Goal: Use online tool/utility: Utilize a website feature to perform a specific function

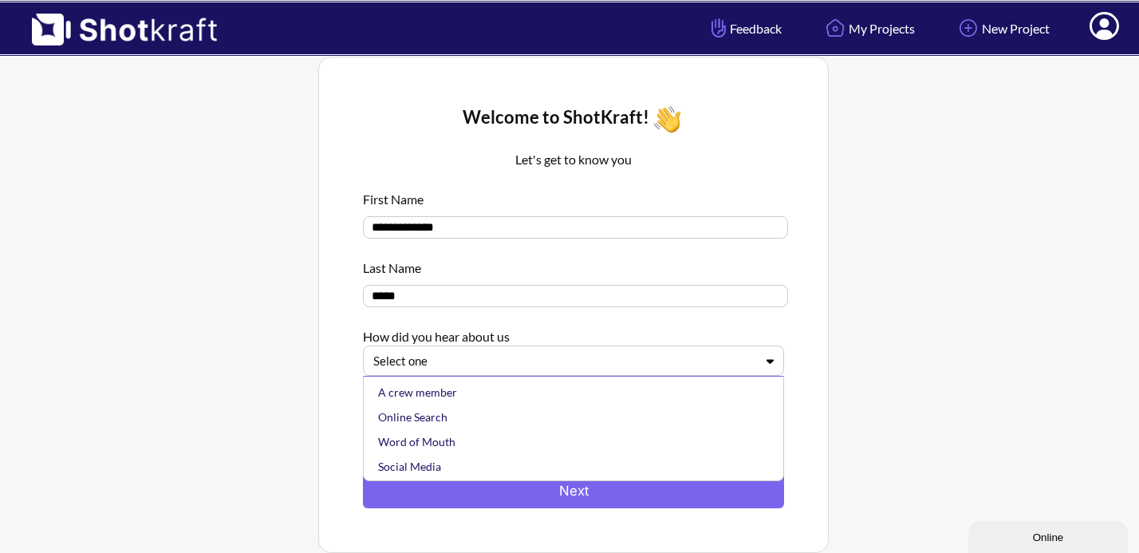
click at [559, 365] on div at bounding box center [563, 361] width 381 height 18
click at [487, 436] on div "Social Media" at bounding box center [577, 440] width 405 height 25
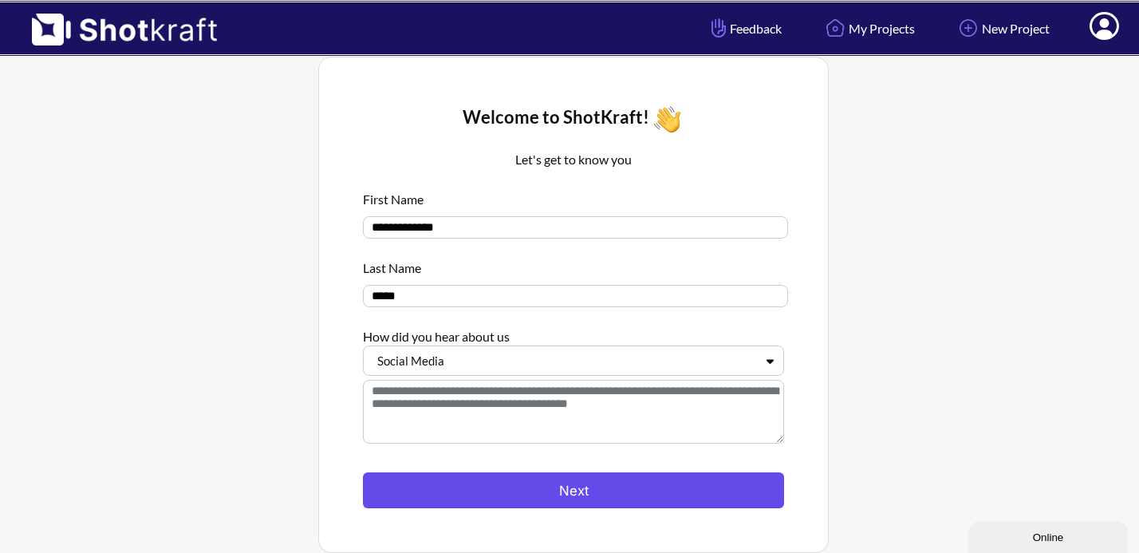
click at [558, 480] on button "Next" at bounding box center [573, 490] width 421 height 36
click at [616, 498] on button "Next" at bounding box center [573, 490] width 421 height 36
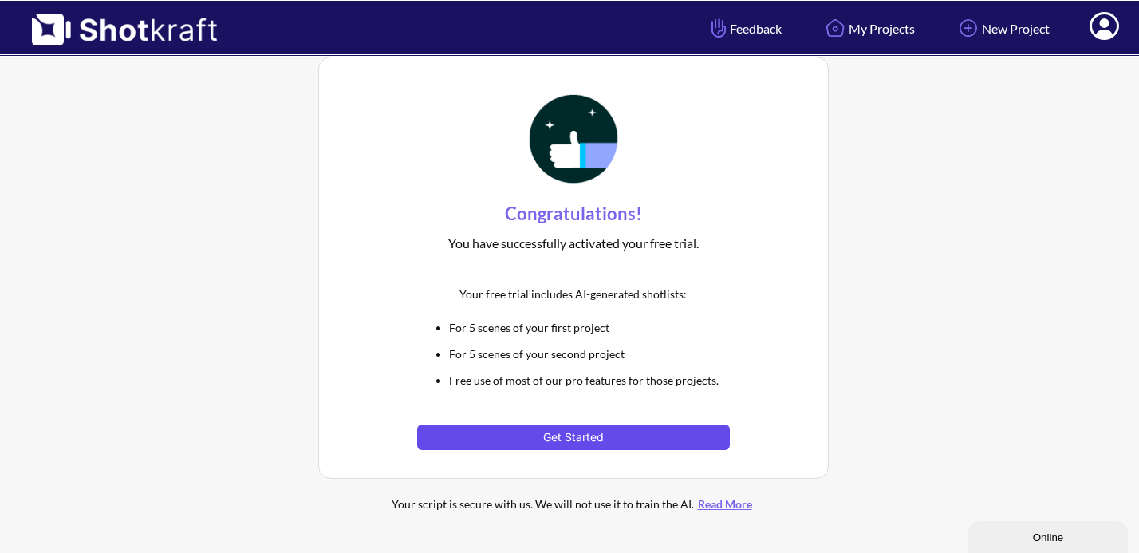
click at [568, 435] on button "Get Started" at bounding box center [573, 437] width 312 height 26
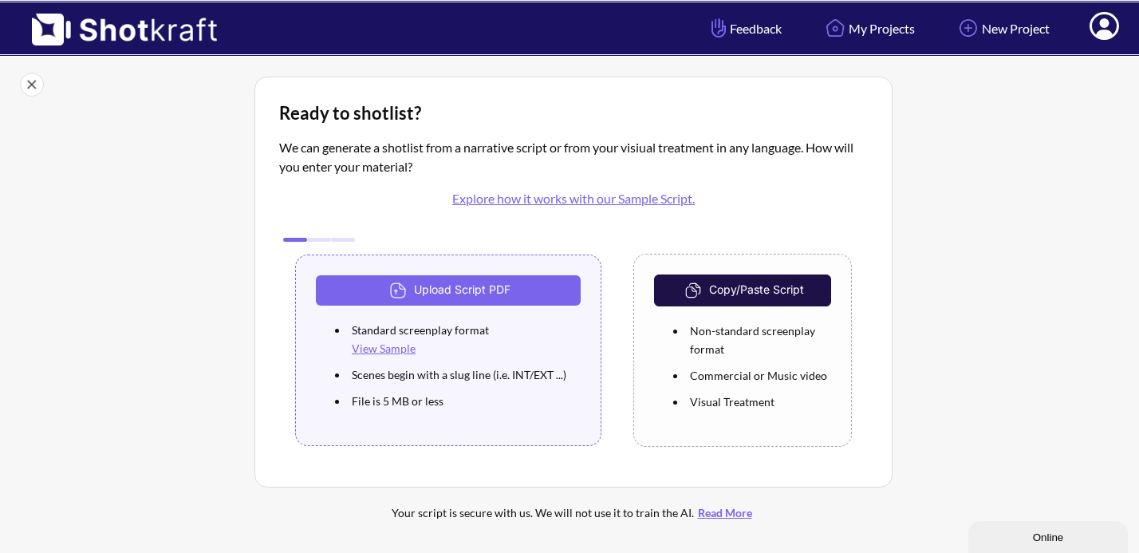
click at [707, 310] on div "Copy/Paste Script Non-standard screenplay format Commercial or Music video Visu…" at bounding box center [742, 350] width 219 height 193
click at [702, 295] on img at bounding box center [695, 290] width 28 height 24
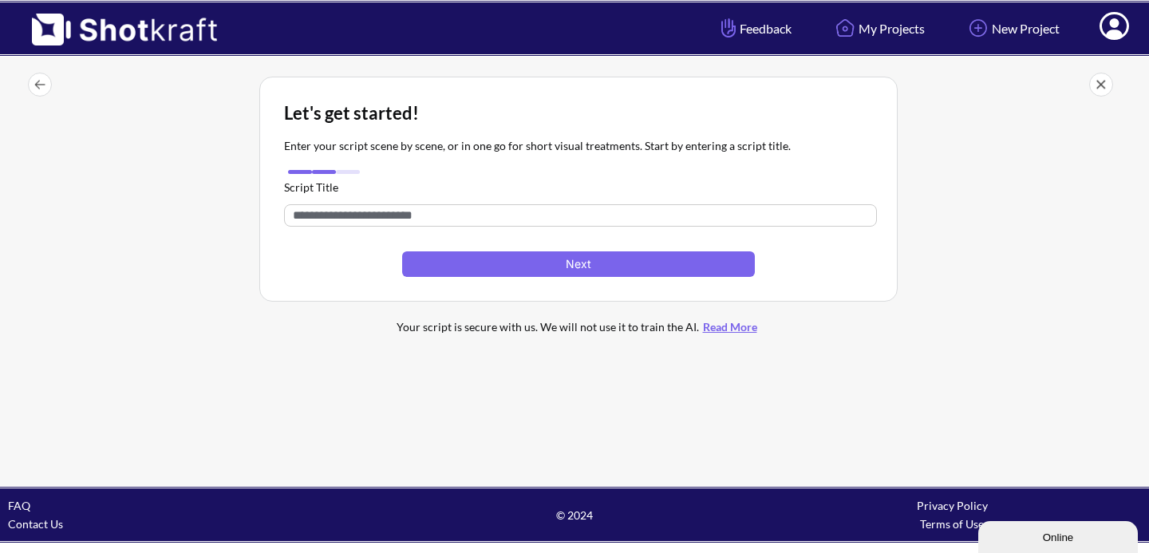
click at [587, 215] on input "text" at bounding box center [580, 215] width 593 height 22
type input "**********"
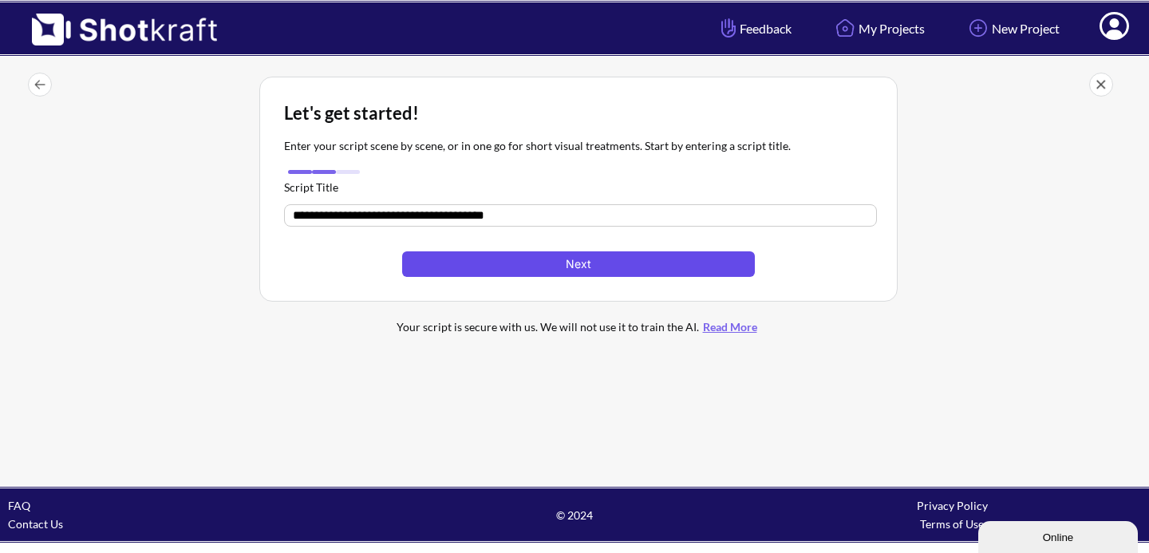
click at [553, 261] on button "Next" at bounding box center [578, 264] width 353 height 26
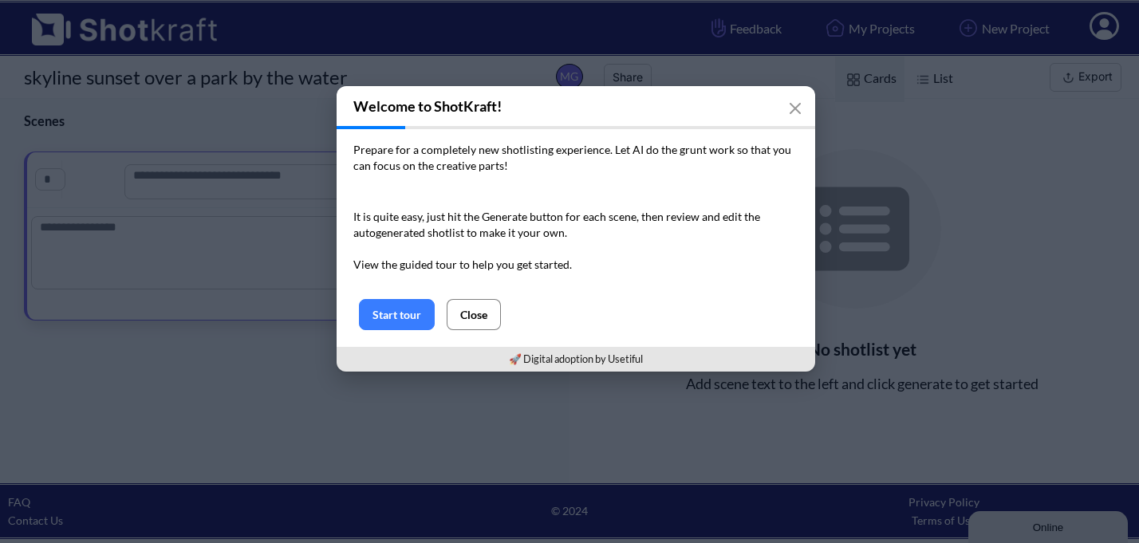
click at [472, 306] on button "Close" at bounding box center [474, 314] width 54 height 31
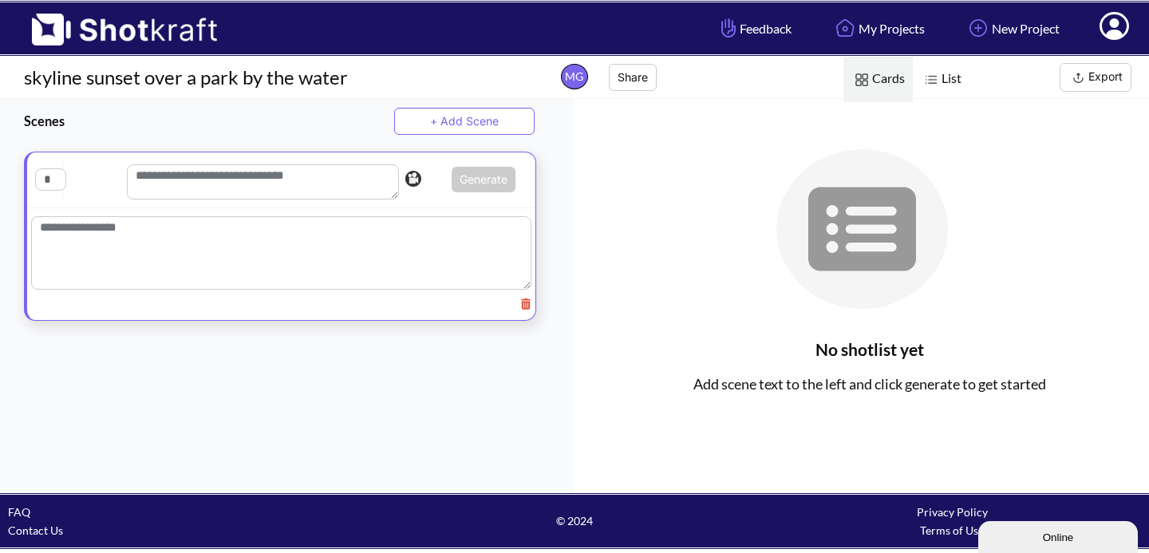
click at [137, 235] on textarea at bounding box center [281, 252] width 500 height 73
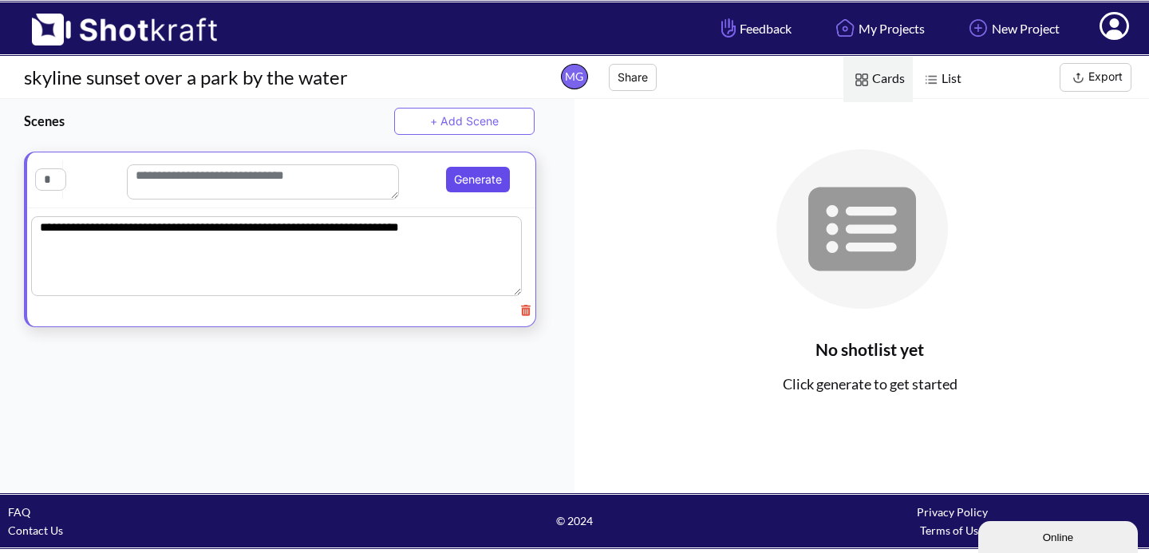
type textarea "**********"
click at [446, 180] on button "Generate" at bounding box center [478, 180] width 64 height 26
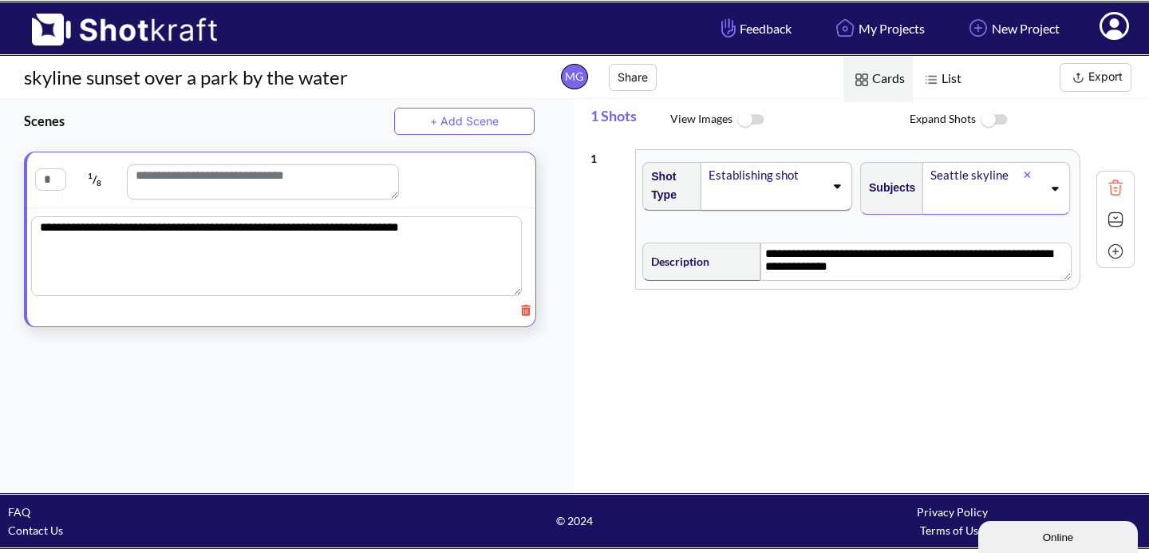
click at [838, 193] on div "Establishing shot" at bounding box center [776, 186] width 152 height 49
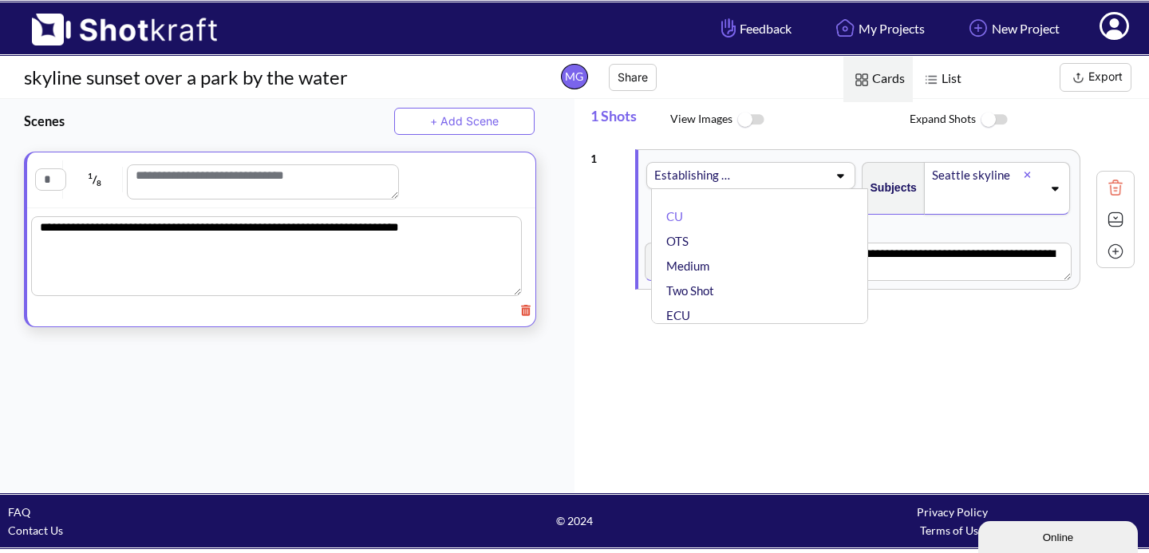
click at [844, 345] on div "**********" at bounding box center [869, 315] width 558 height 348
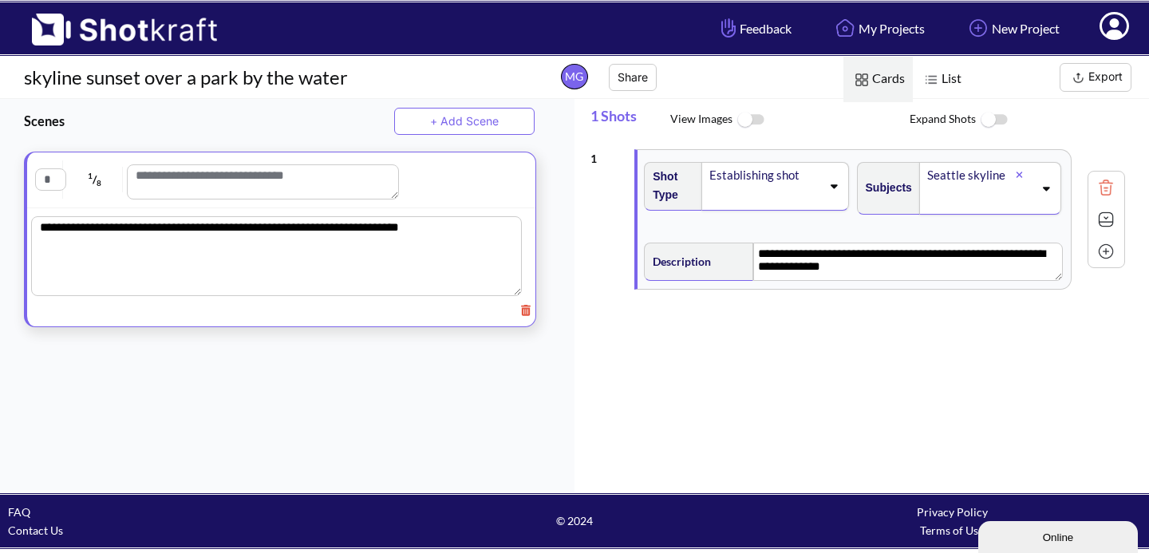
click at [741, 120] on img at bounding box center [750, 120] width 36 height 34
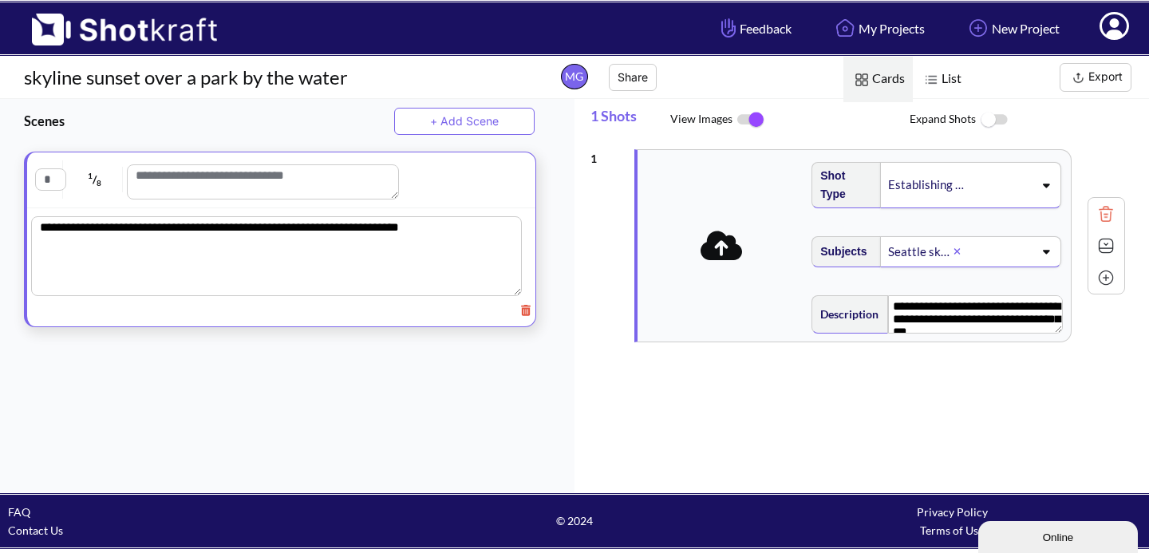
click at [743, 119] on img at bounding box center [750, 120] width 36 height 34
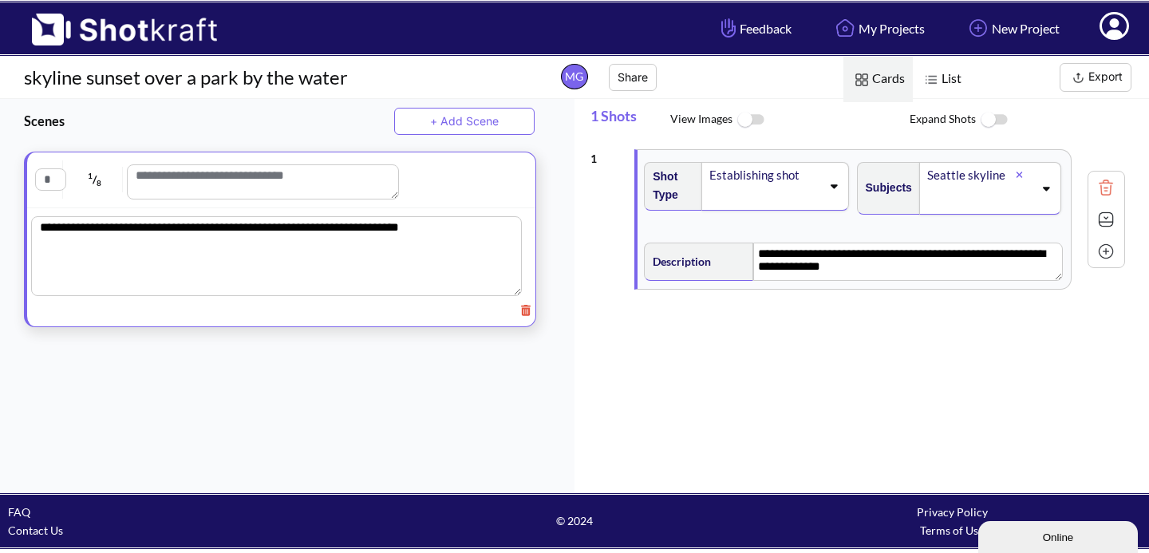
click at [751, 119] on img at bounding box center [750, 120] width 36 height 34
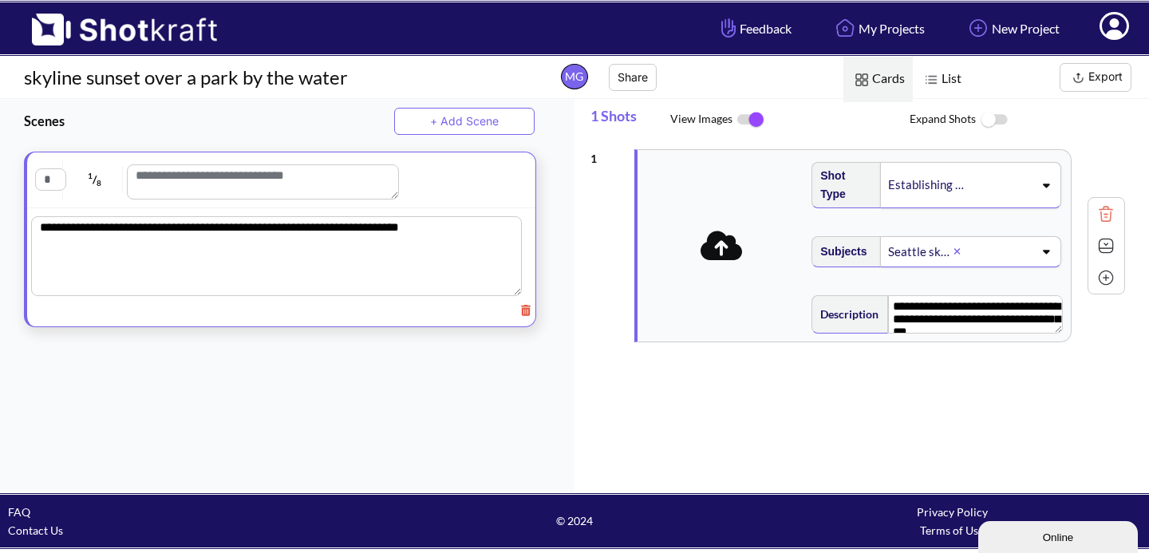
click at [763, 120] on img at bounding box center [750, 120] width 36 height 34
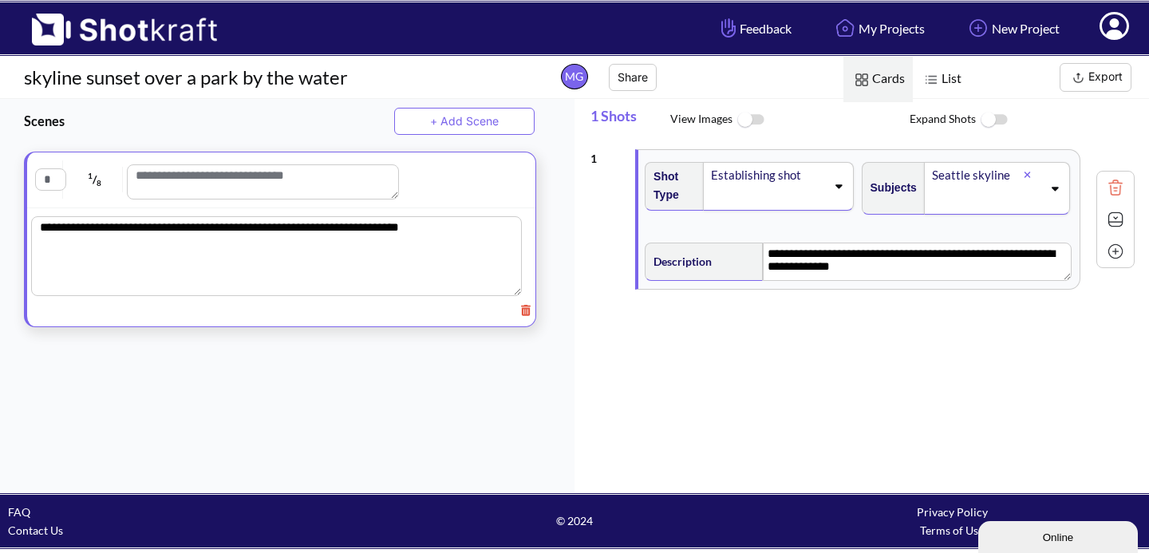
click at [841, 192] on div "Establishing shot" at bounding box center [778, 186] width 151 height 49
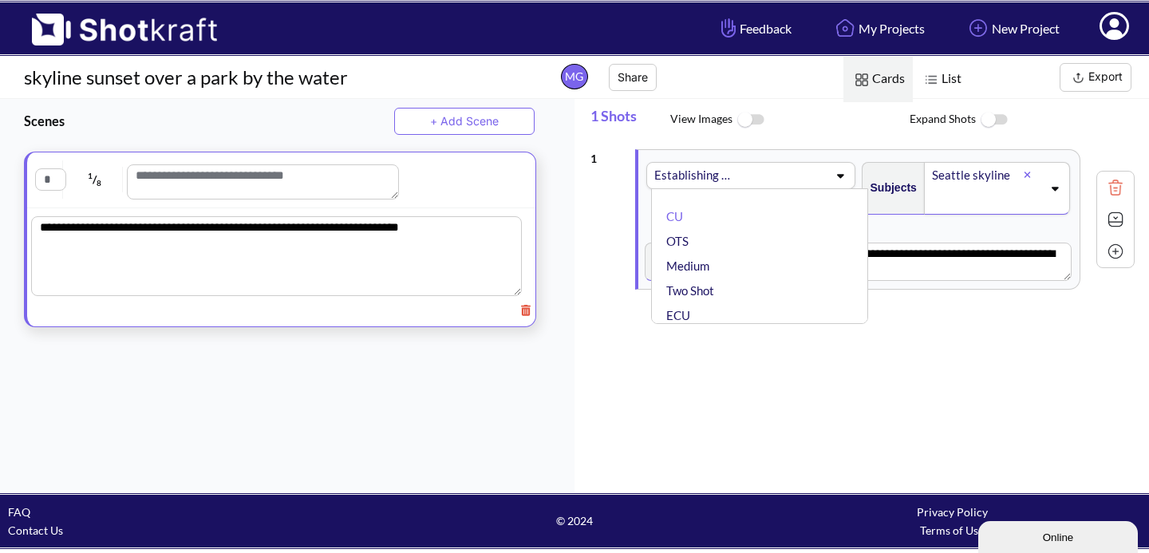
click at [858, 329] on div "**********" at bounding box center [869, 315] width 558 height 348
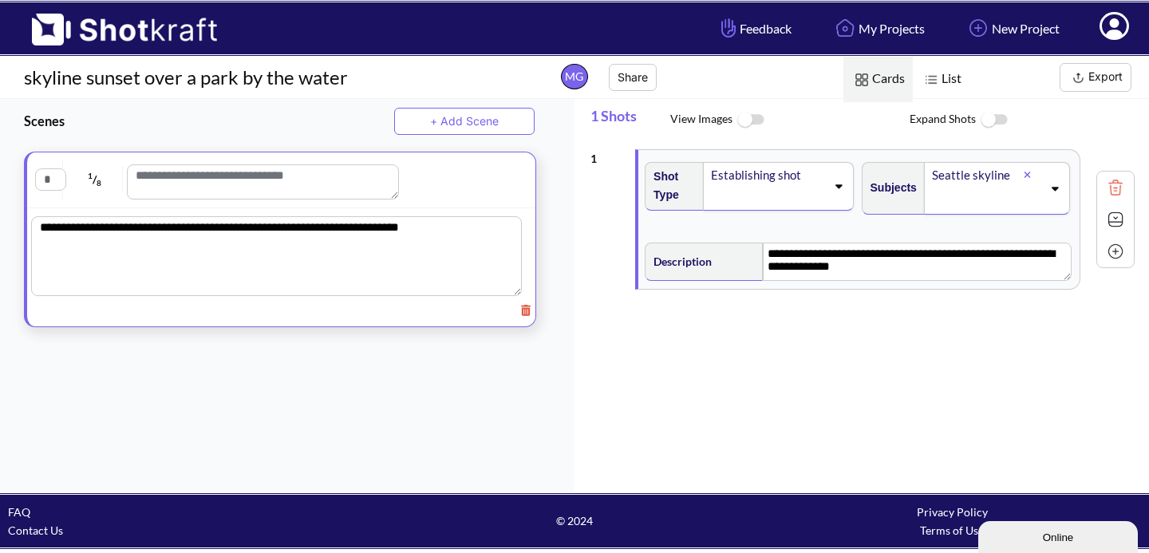
click at [847, 192] on div "Establishing shot" at bounding box center [778, 186] width 151 height 49
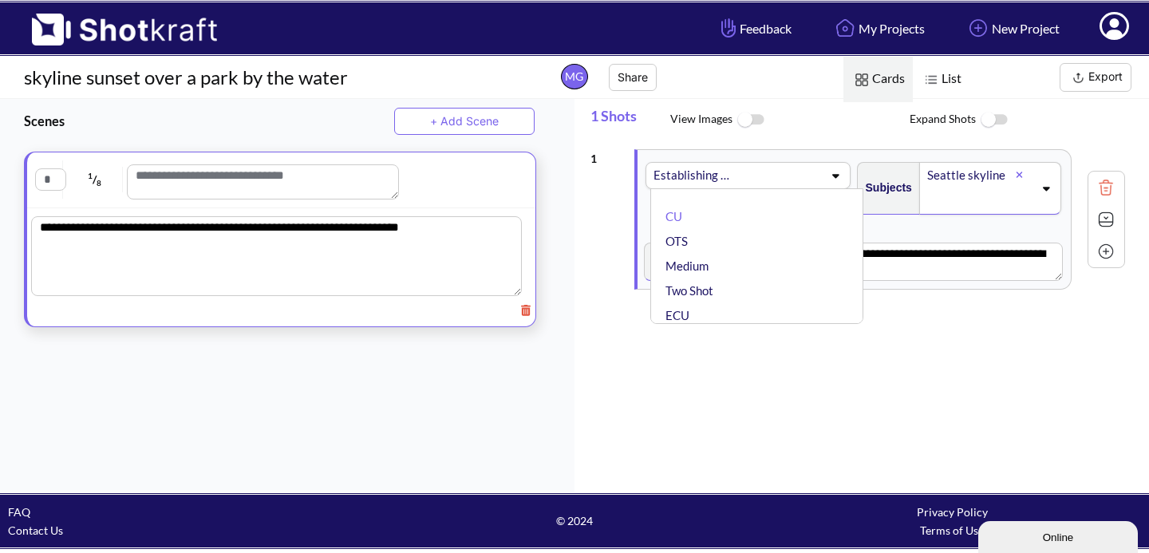
click at [799, 110] on span "View Images" at bounding box center [789, 120] width 239 height 34
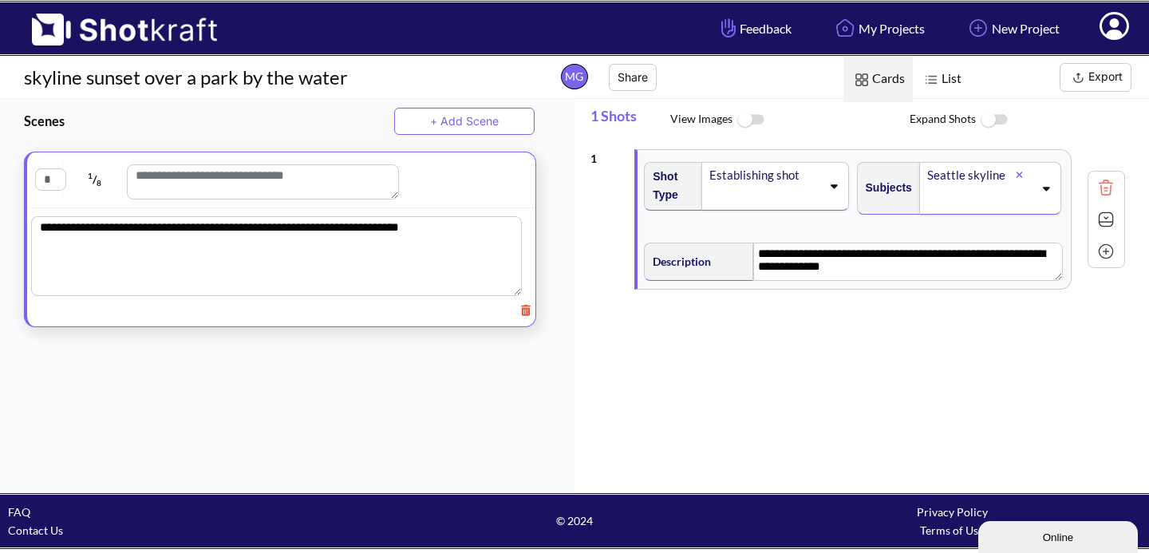
click at [740, 112] on img at bounding box center [750, 120] width 36 height 34
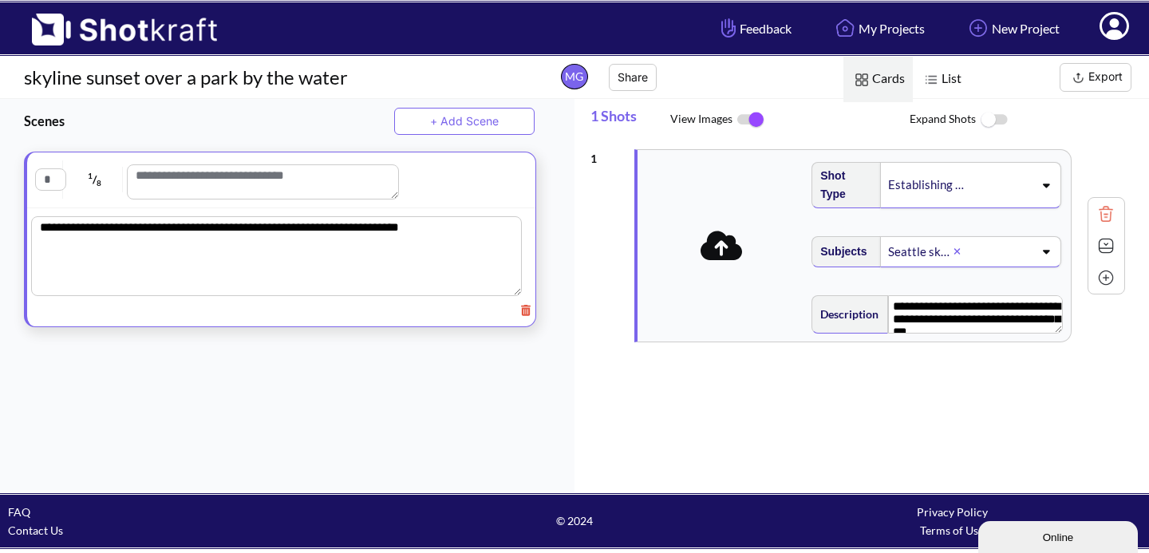
click at [928, 84] on img at bounding box center [931, 79] width 21 height 21
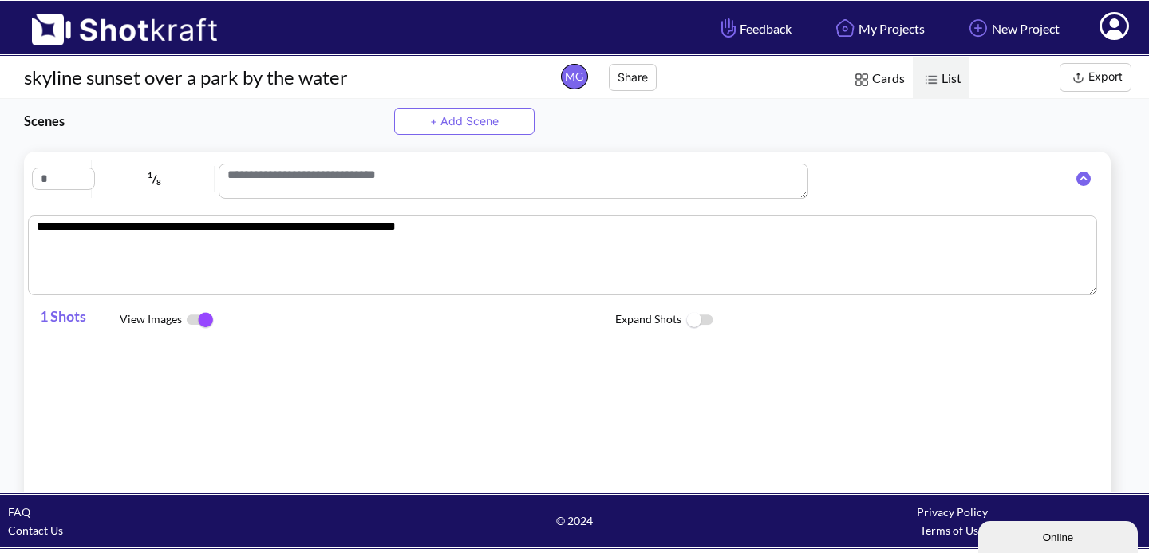
click at [887, 81] on span "Cards" at bounding box center [877, 79] width 69 height 45
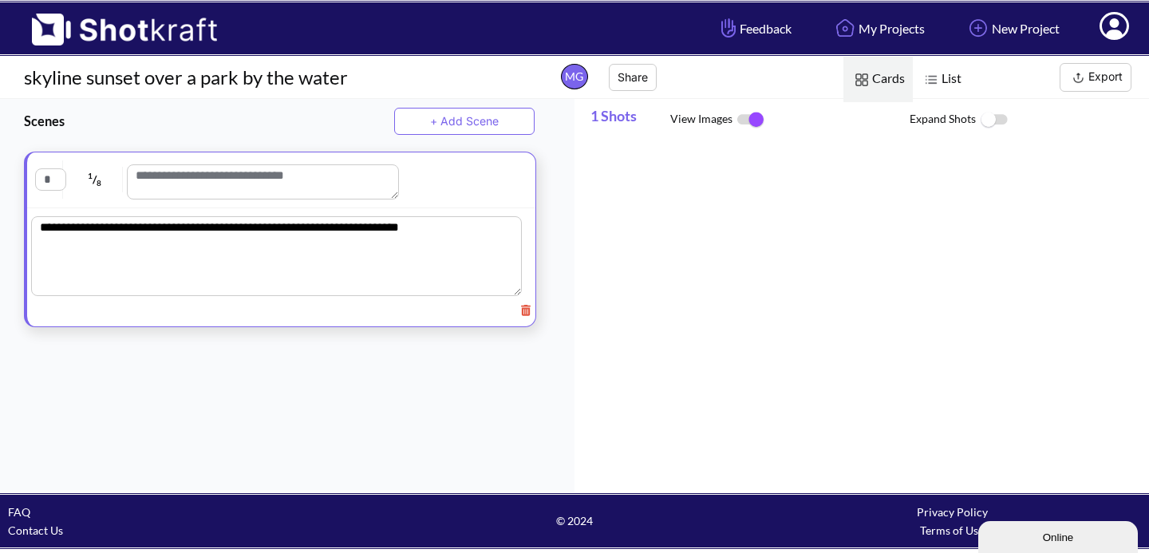
click at [760, 118] on img at bounding box center [750, 120] width 36 height 34
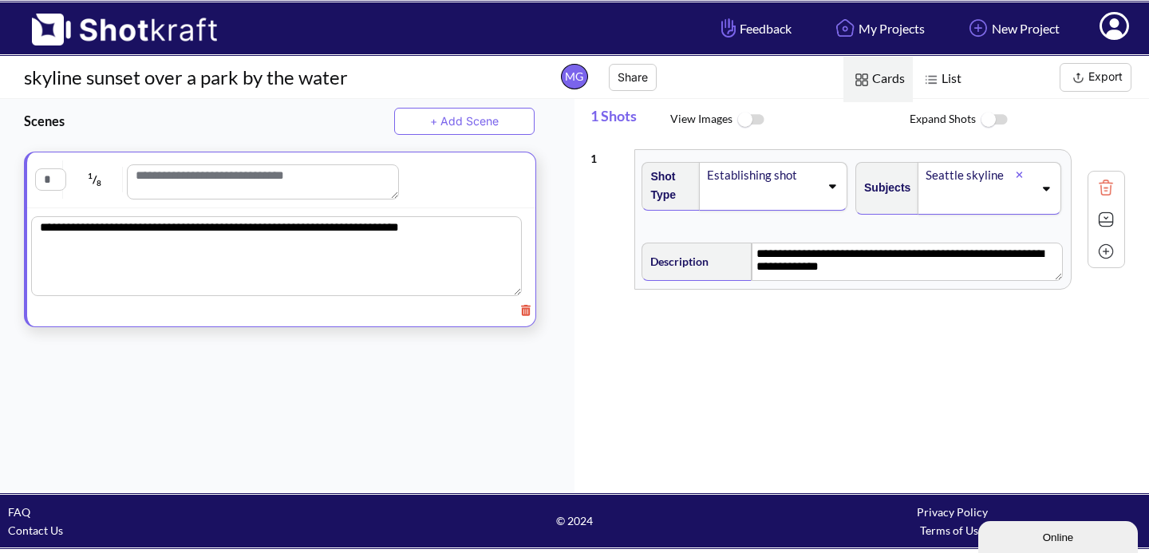
click at [760, 118] on img at bounding box center [750, 120] width 36 height 34
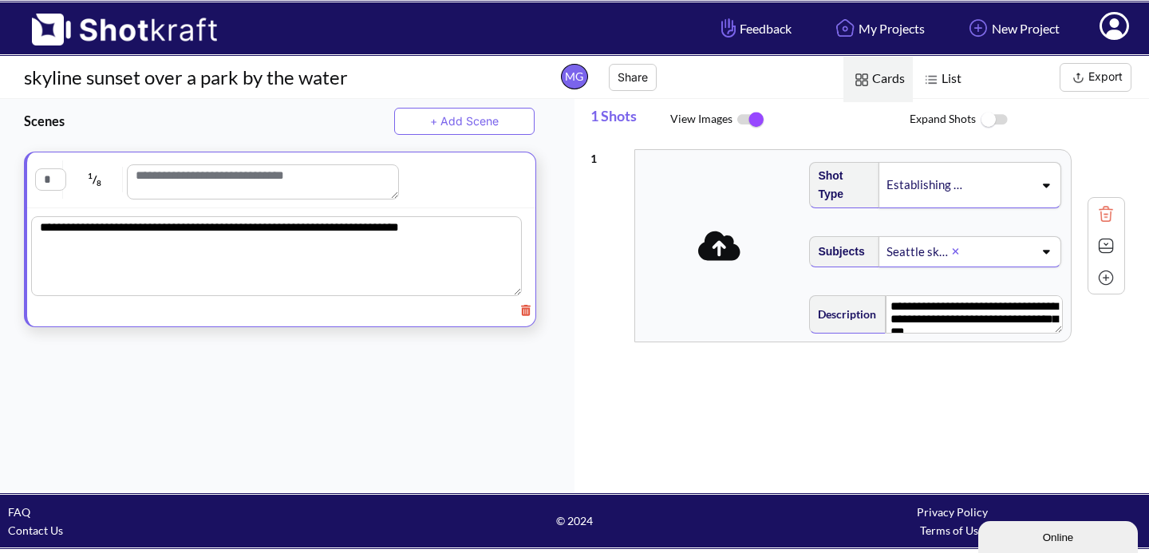
click at [760, 118] on img at bounding box center [750, 120] width 36 height 34
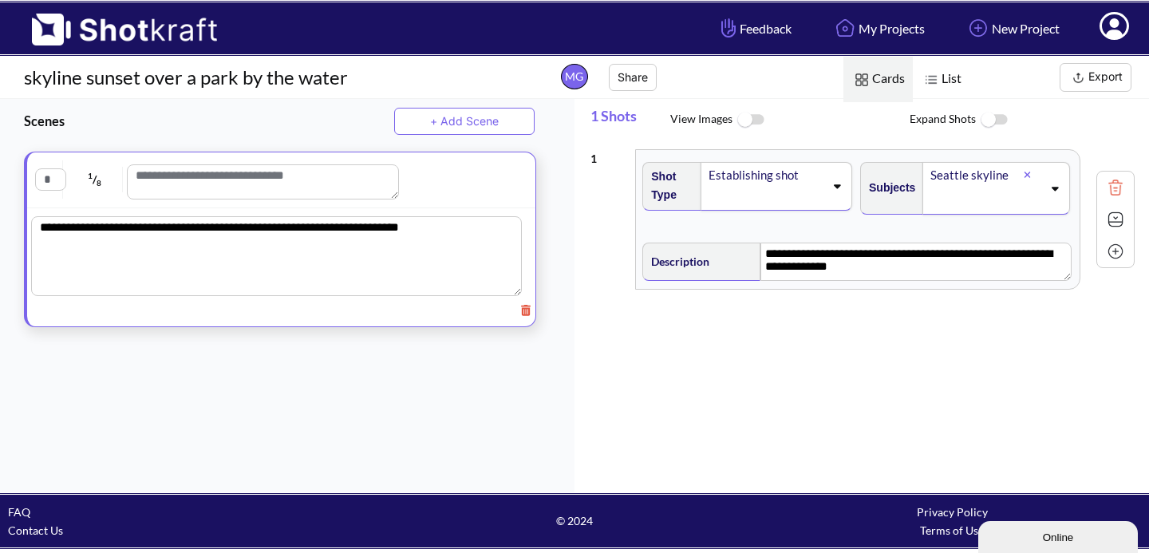
click at [818, 180] on div "Establishing shot" at bounding box center [765, 175] width 117 height 22
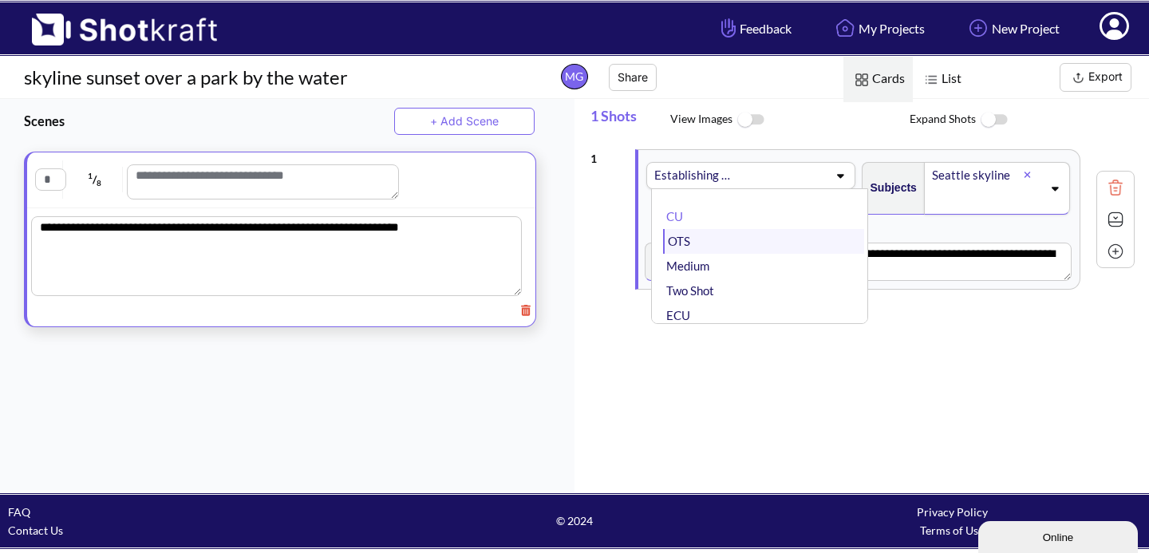
click at [789, 244] on li "OTS" at bounding box center [763, 241] width 200 height 25
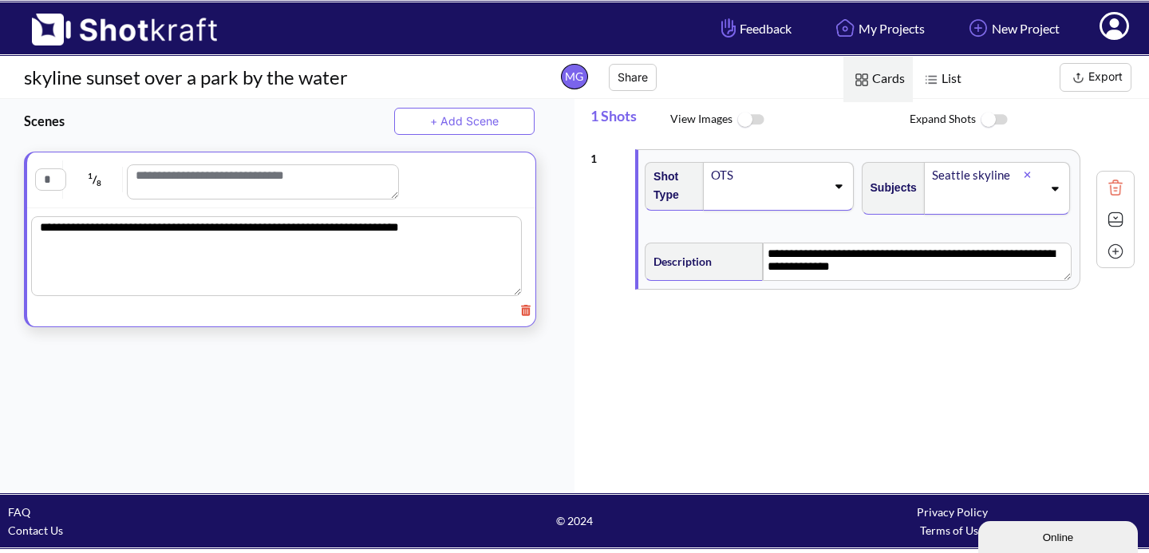
click at [826, 195] on div "OTS" at bounding box center [778, 186] width 151 height 49
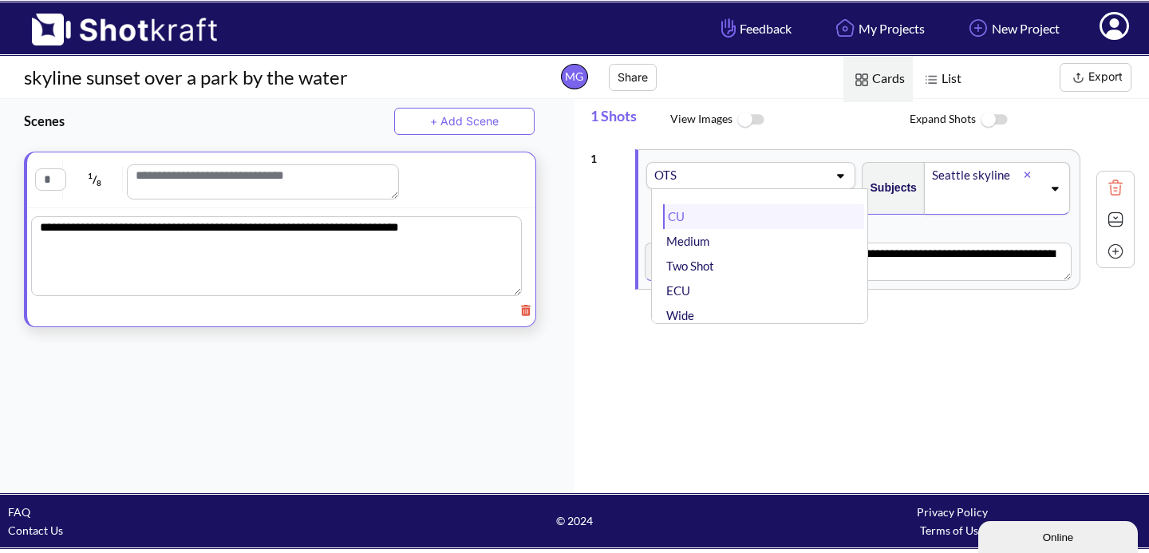
click at [795, 204] on li "CU" at bounding box center [763, 216] width 200 height 25
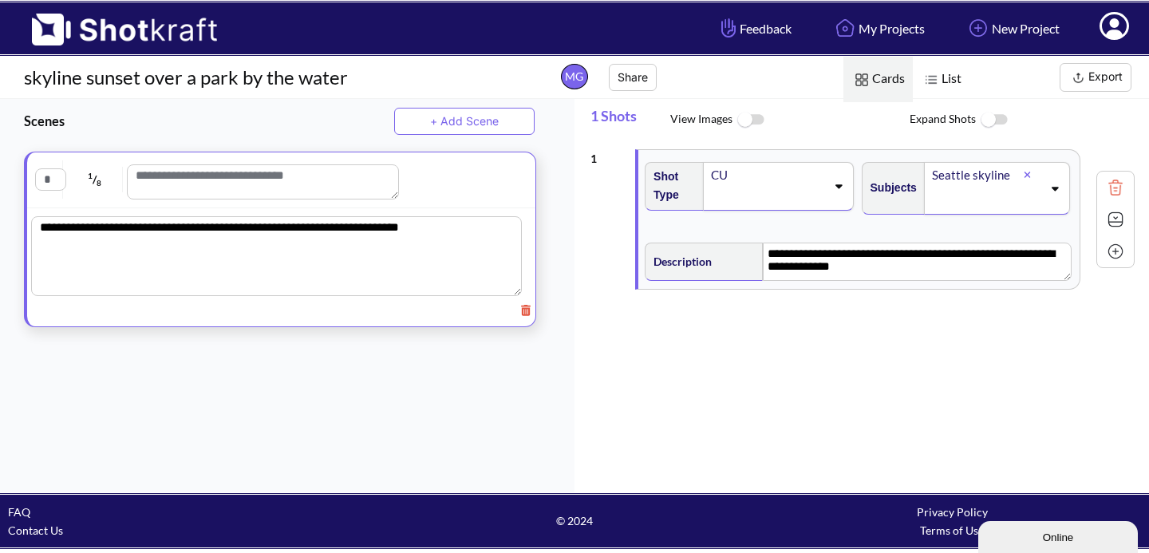
click at [821, 176] on div "CU" at bounding box center [768, 186] width 120 height 47
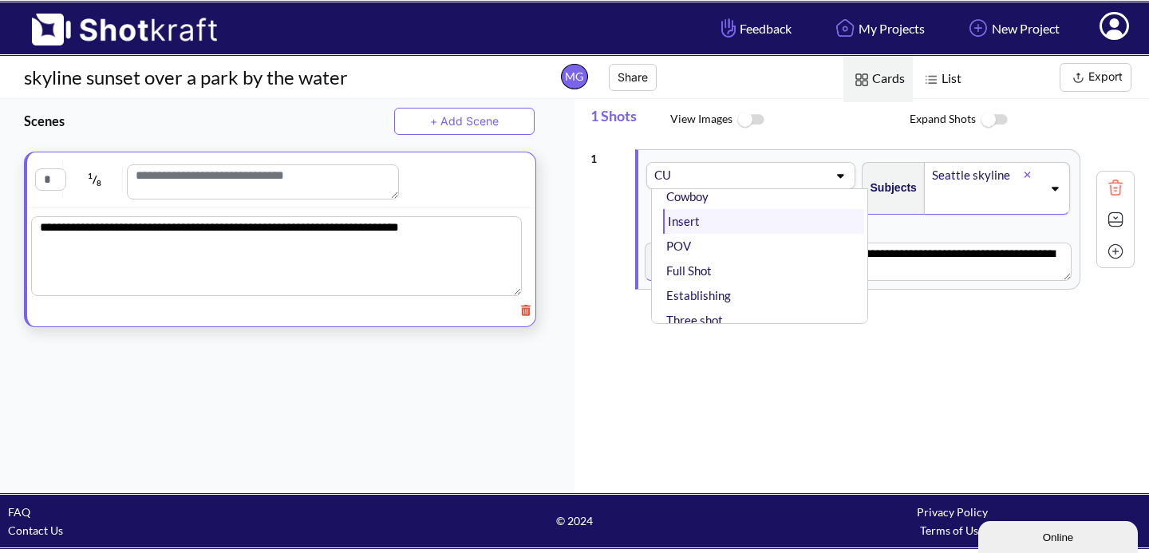
scroll to position [191, 0]
click at [735, 271] on li "Establishing" at bounding box center [763, 272] width 200 height 25
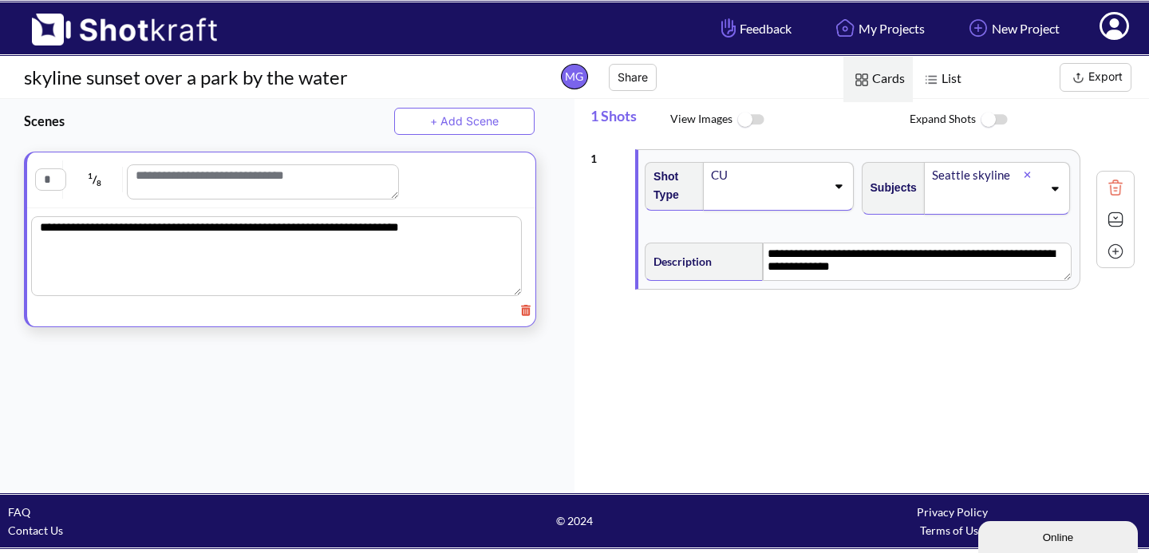
click at [780, 419] on div "**********" at bounding box center [869, 315] width 558 height 348
click at [751, 126] on img at bounding box center [750, 120] width 36 height 34
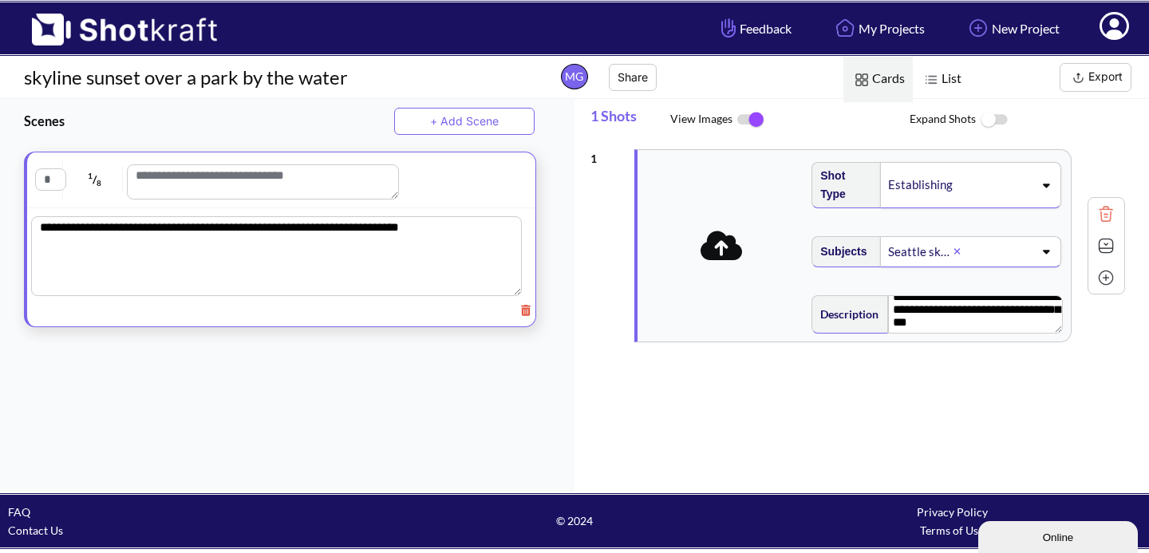
scroll to position [0, 0]
click at [988, 120] on img at bounding box center [994, 120] width 36 height 34
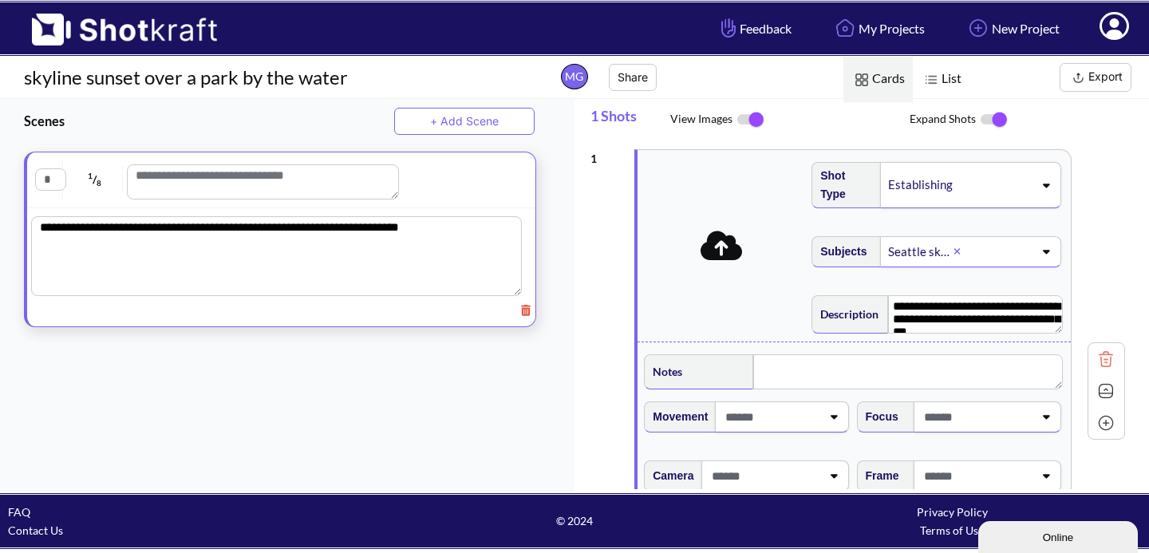
click at [991, 118] on img at bounding box center [994, 120] width 36 height 34
